Goal: Task Accomplishment & Management: Use online tool/utility

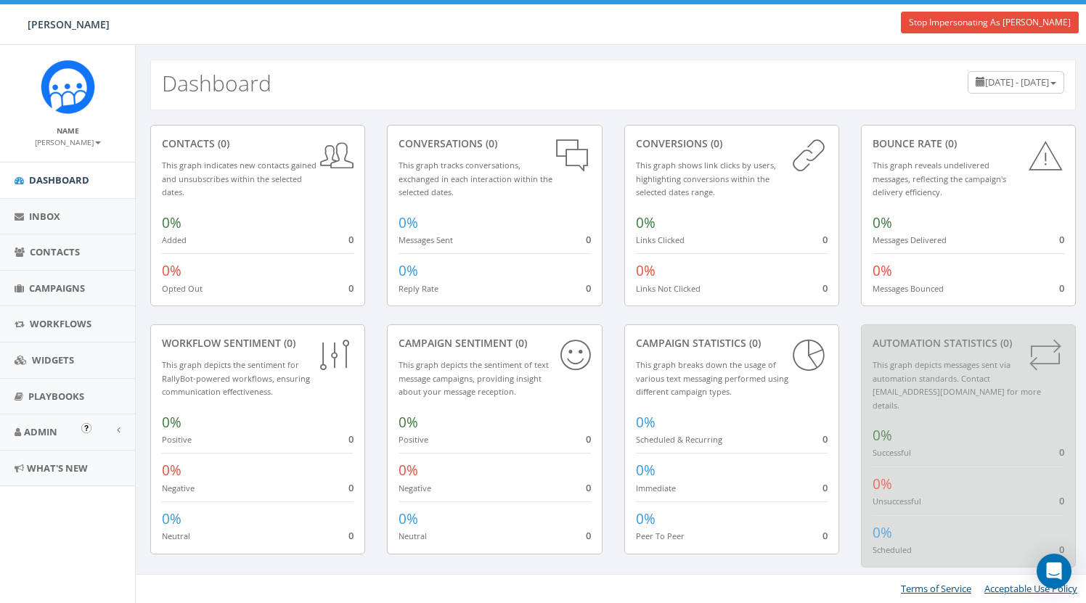
click at [33, 429] on span "Admin" at bounding box center [40, 431] width 33 height 13
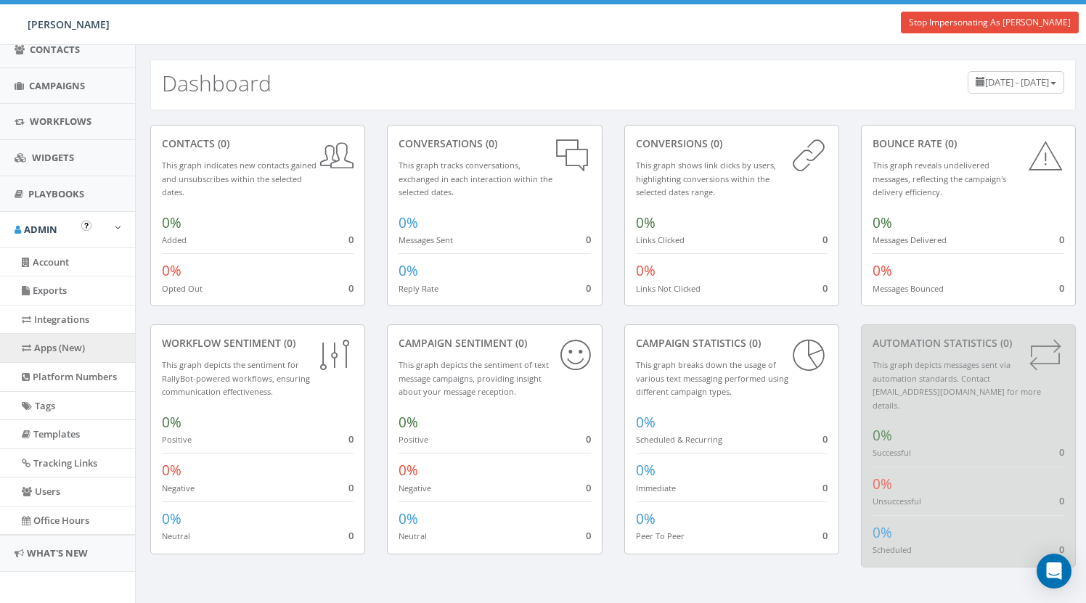
scroll to position [202, 0]
click at [58, 340] on link "Apps (New)" at bounding box center [67, 349] width 135 height 28
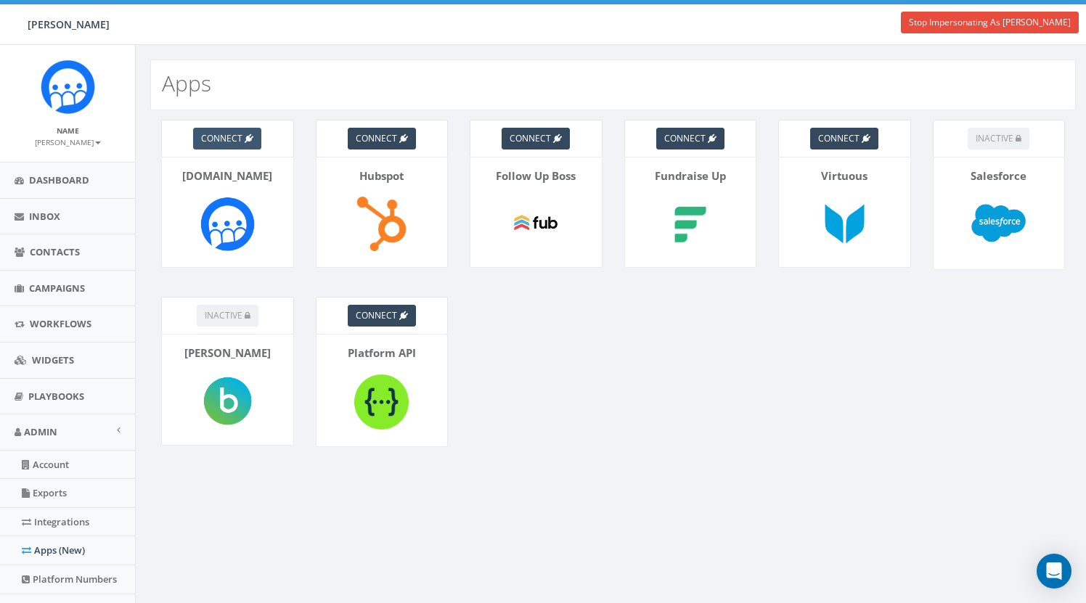
click at [234, 137] on span "connect" at bounding box center [221, 138] width 41 height 12
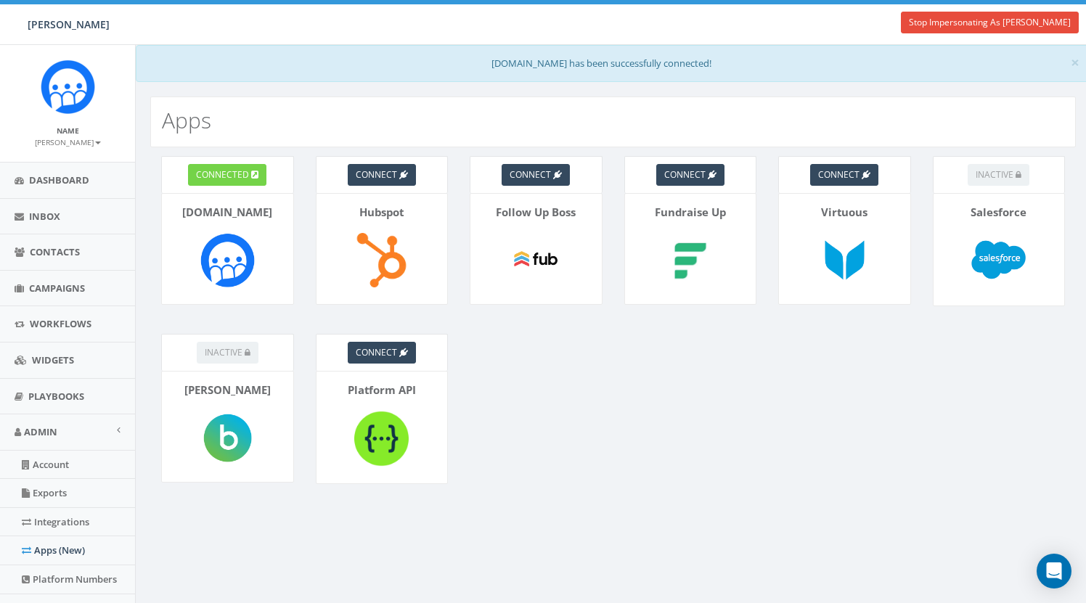
click at [231, 173] on span "connected" at bounding box center [222, 174] width 53 height 12
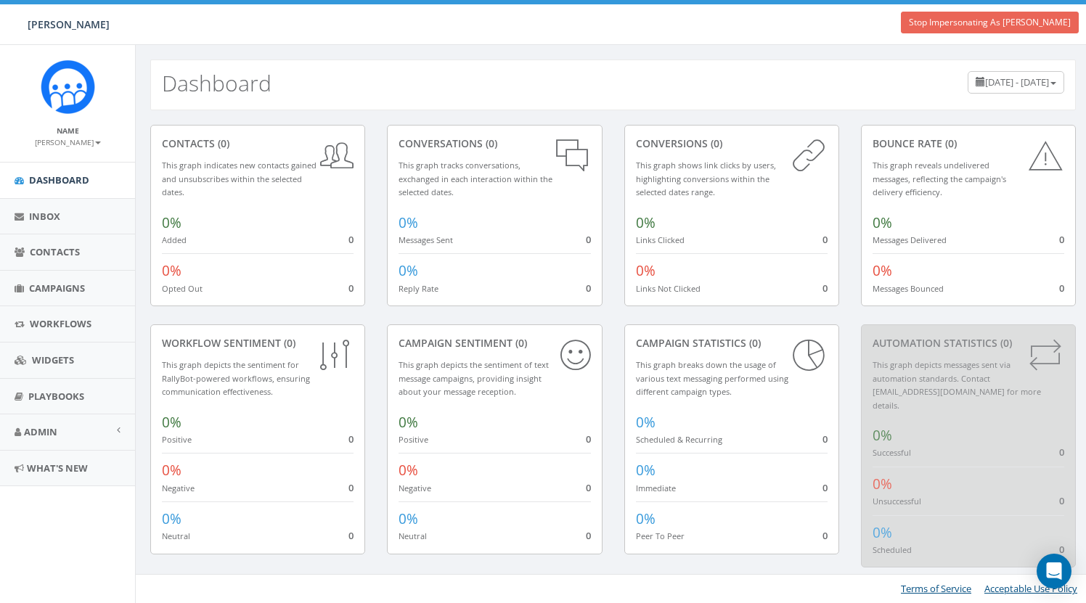
click at [1023, 22] on link "Stop Impersonating As [PERSON_NAME]" at bounding box center [990, 23] width 178 height 22
